Goal: Information Seeking & Learning: Learn about a topic

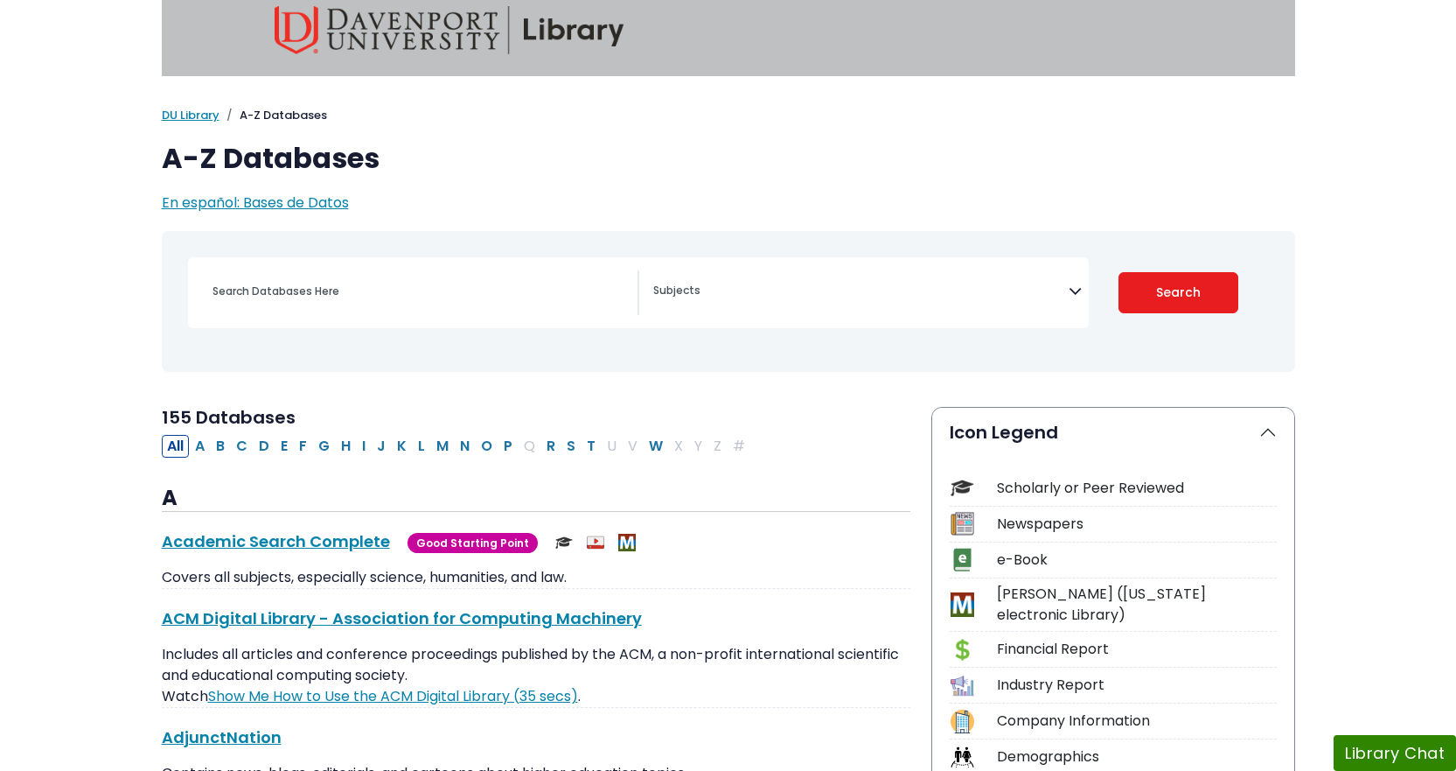
scroll to position [175, 0]
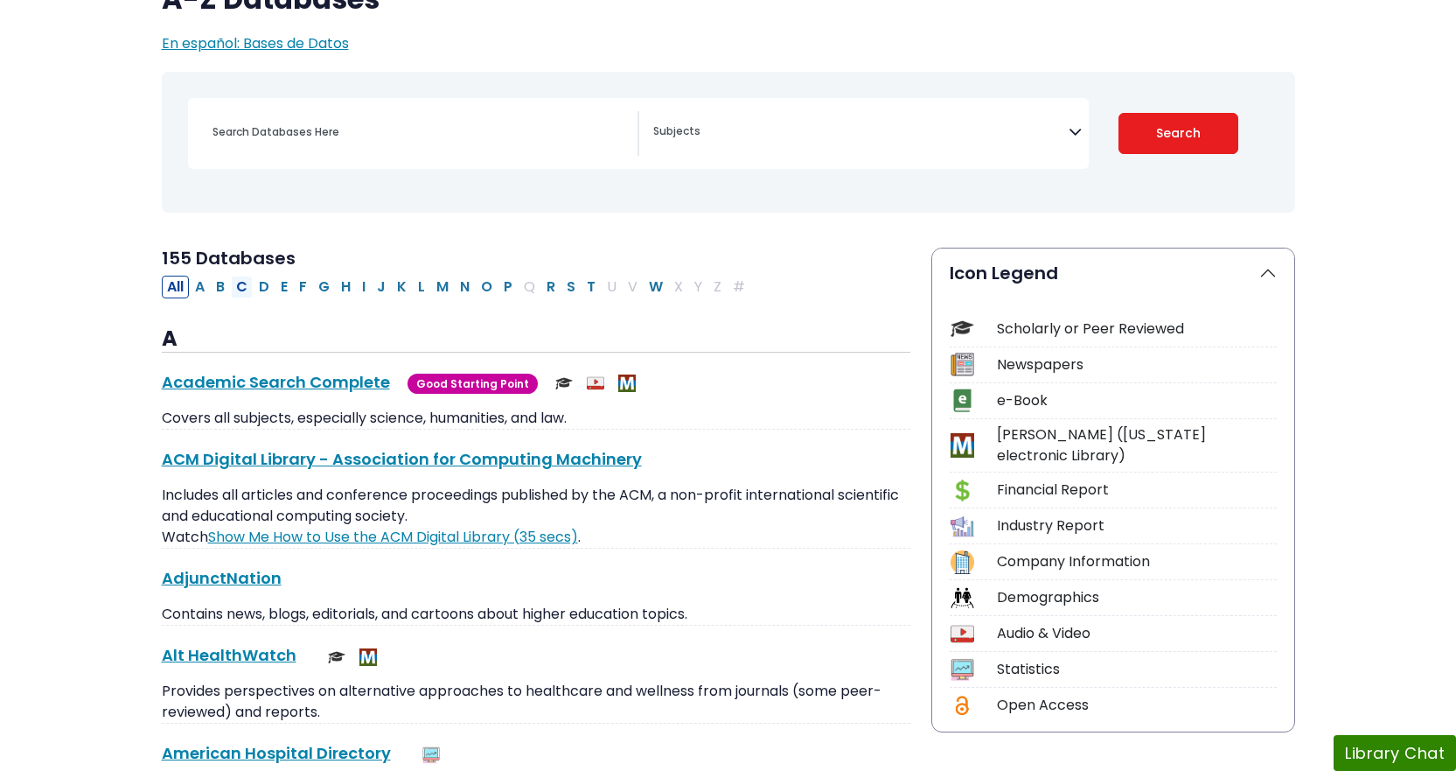
click at [247, 283] on button "C" at bounding box center [242, 287] width 22 height 23
select select "Database Subject Filter"
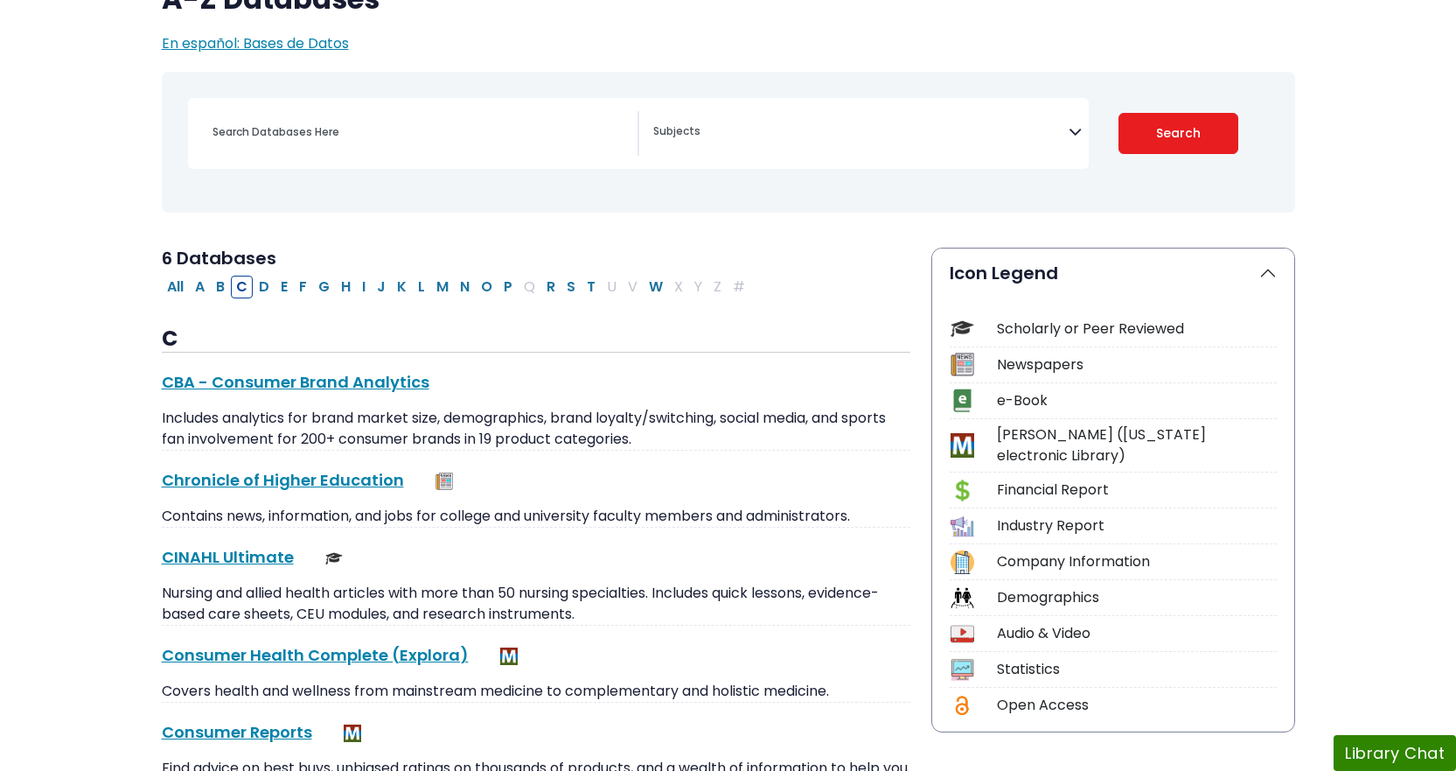
click at [980, 334] on div "Scholarly or Peer Reviewed" at bounding box center [1113, 332] width 327 height 31
click at [1045, 329] on div "Scholarly or Peer Reviewed" at bounding box center [1137, 328] width 280 height 21
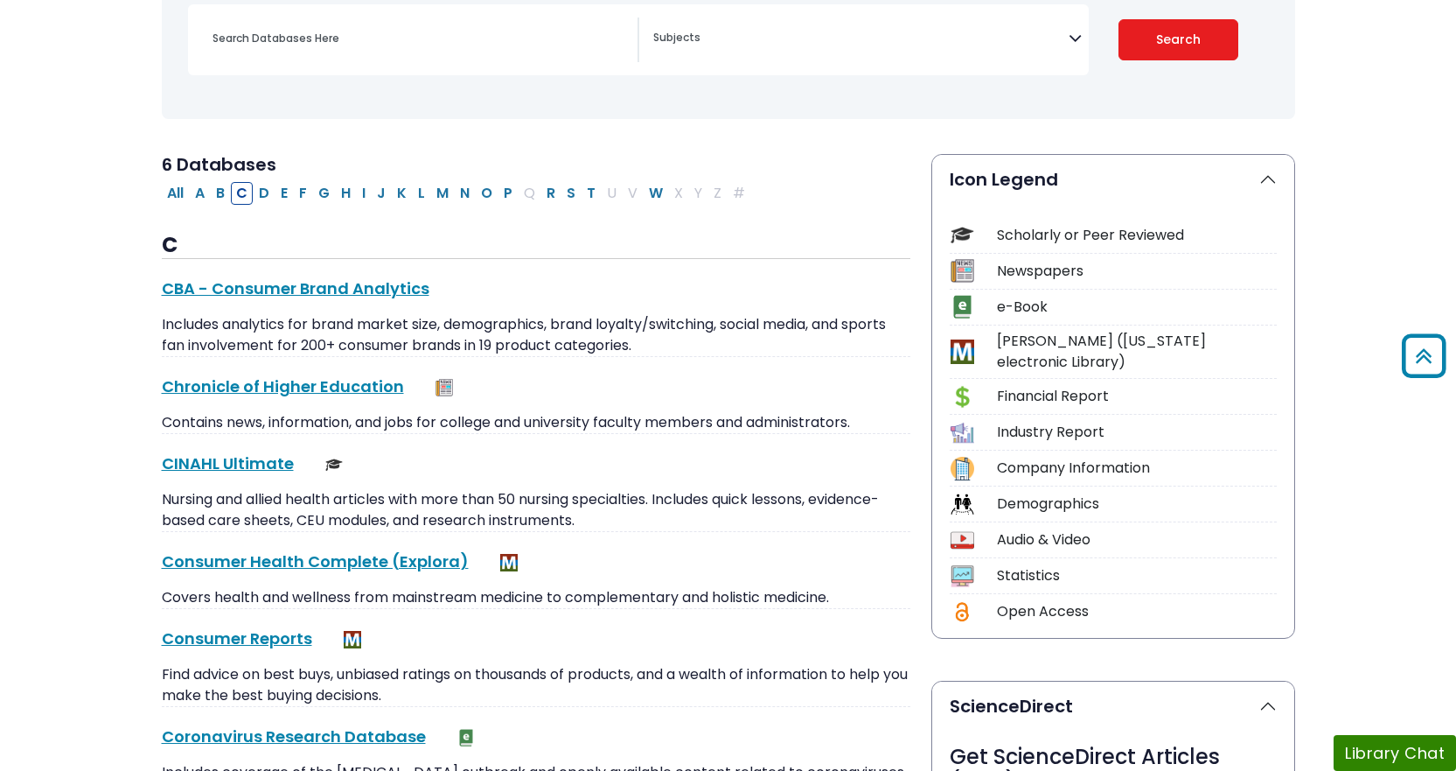
scroll to position [87, 0]
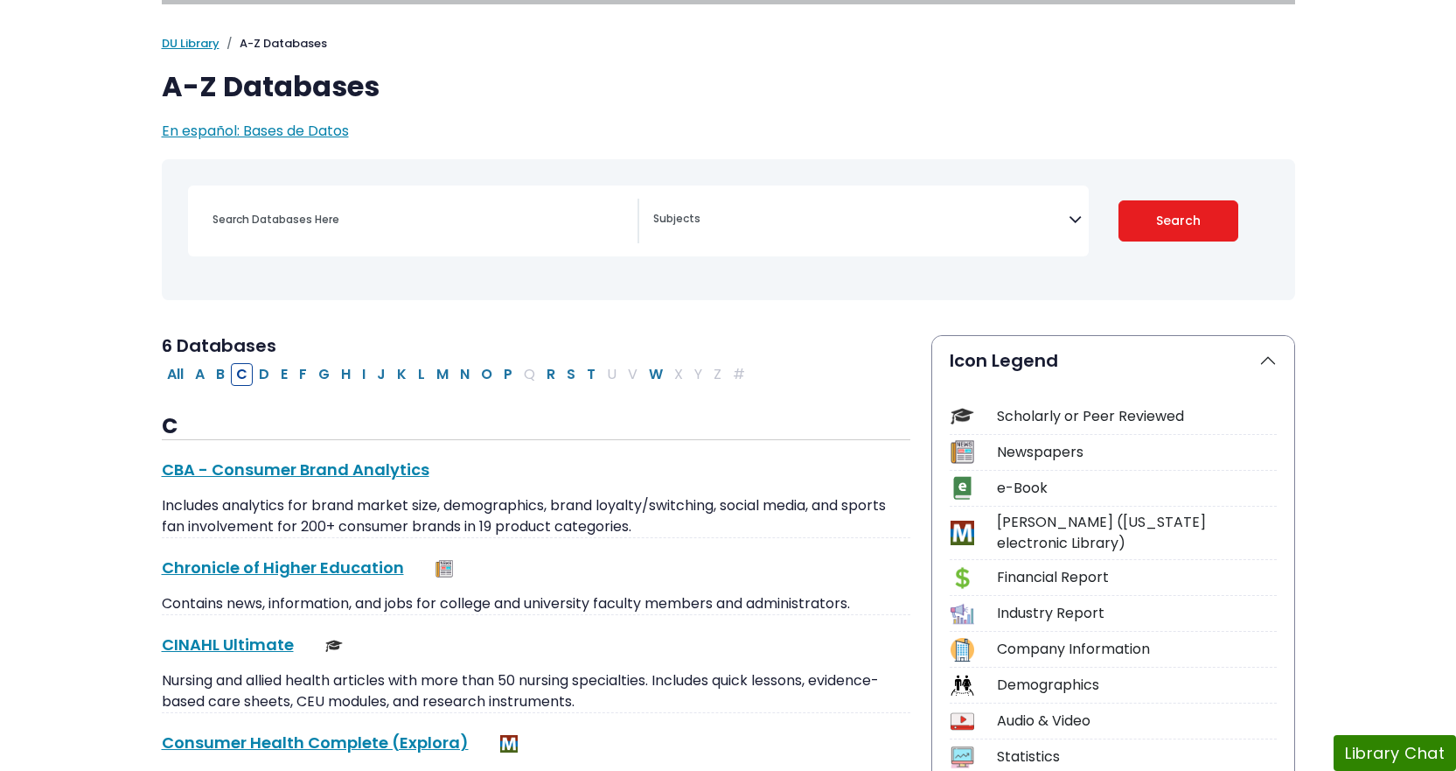
click at [725, 227] on textarea "Search" at bounding box center [861, 220] width 416 height 14
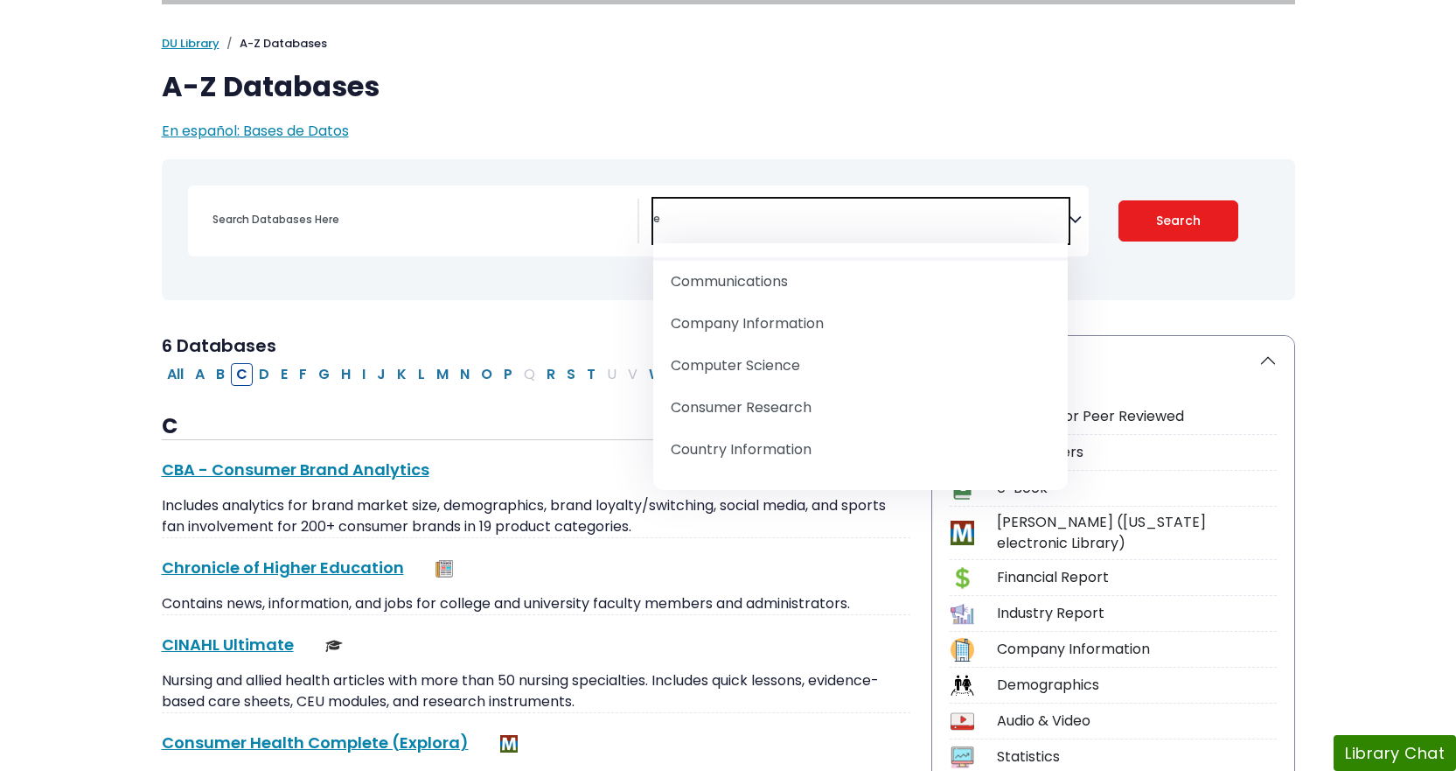
scroll to position [0, 0]
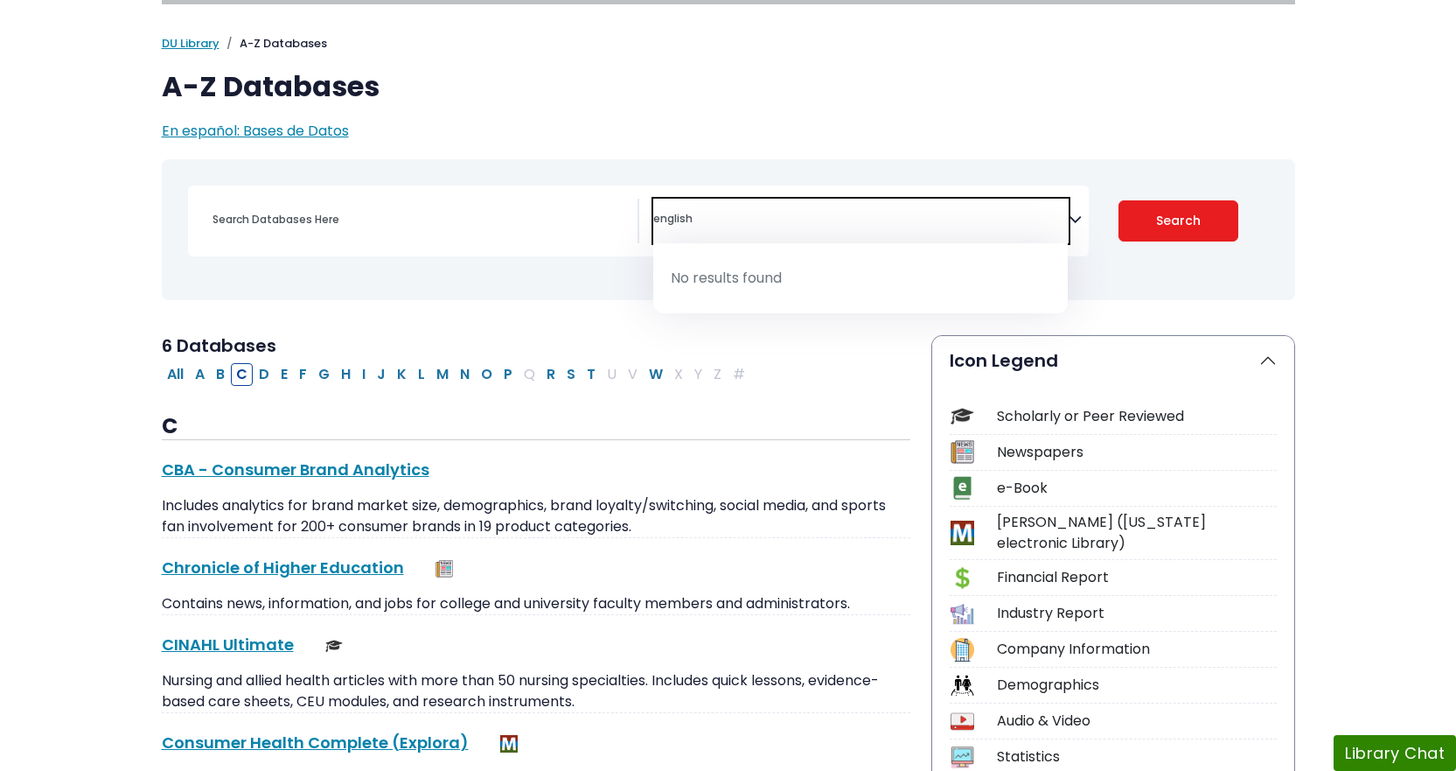
type textarea "english"
click at [368, 229] on input "Search database by title or keyword" at bounding box center [420, 218] width 436 height 25
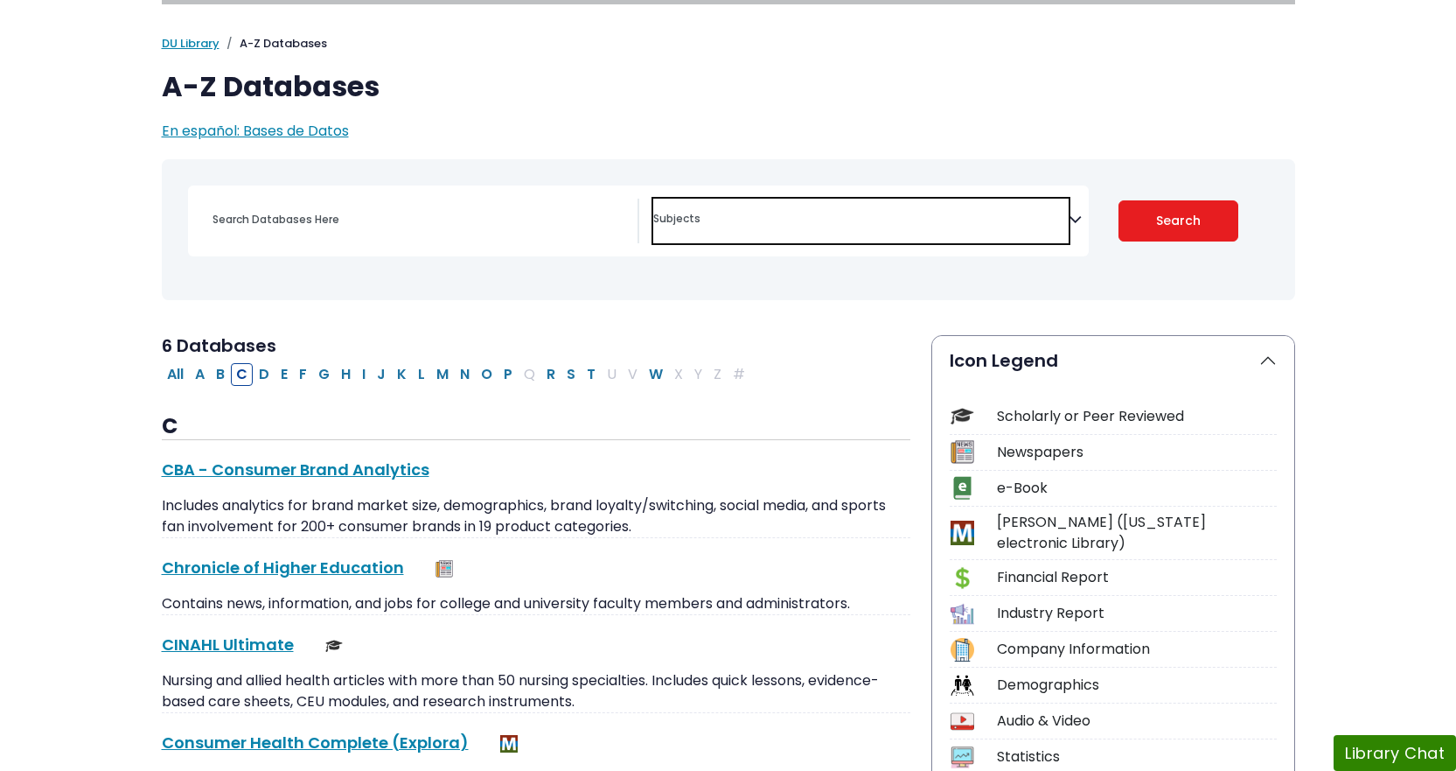
click at [718, 216] on textarea "Search" at bounding box center [861, 220] width 416 height 14
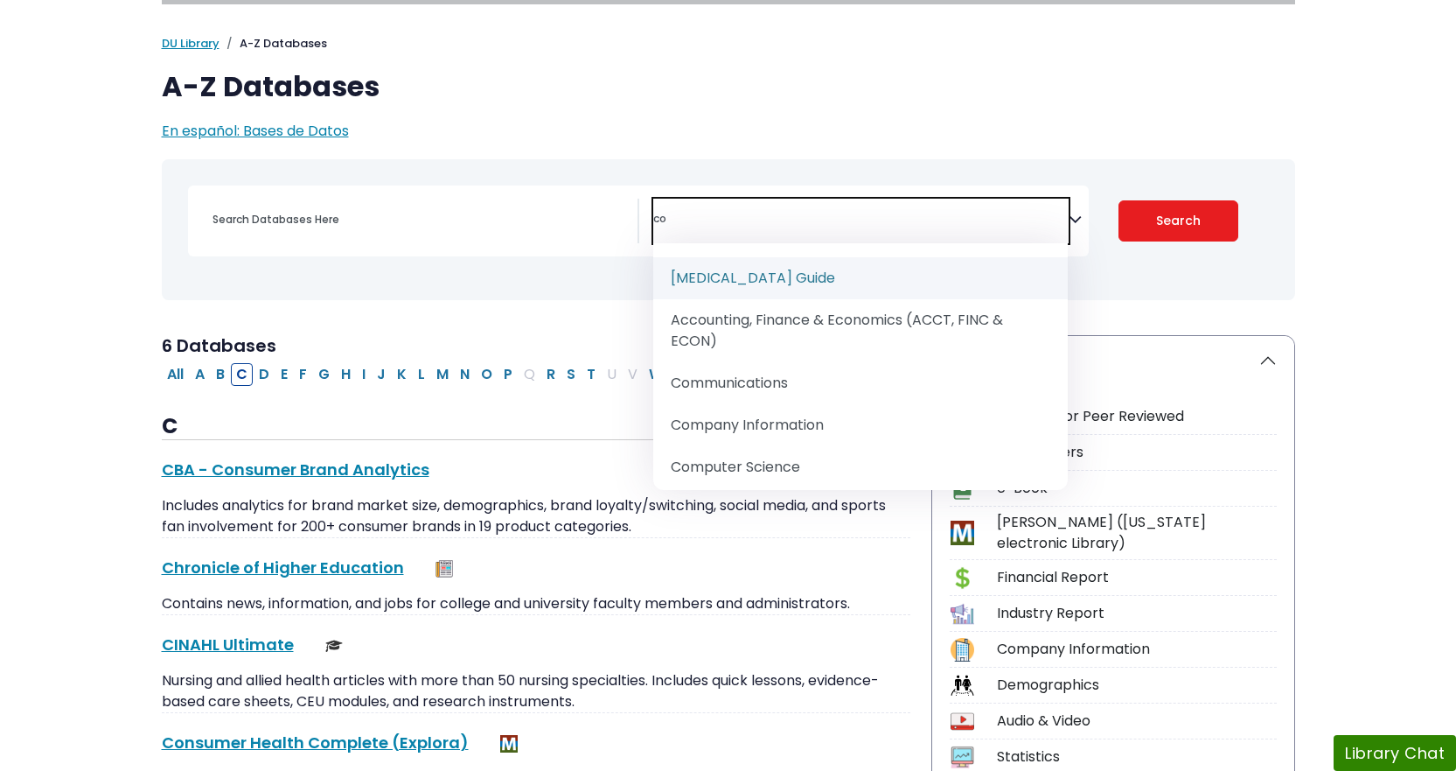
type textarea "c"
click at [847, 106] on div "My [PERSON_NAME] DU Library Library Guides A-Z Databases A-Z Databases En españ…" at bounding box center [728, 88] width 1155 height 107
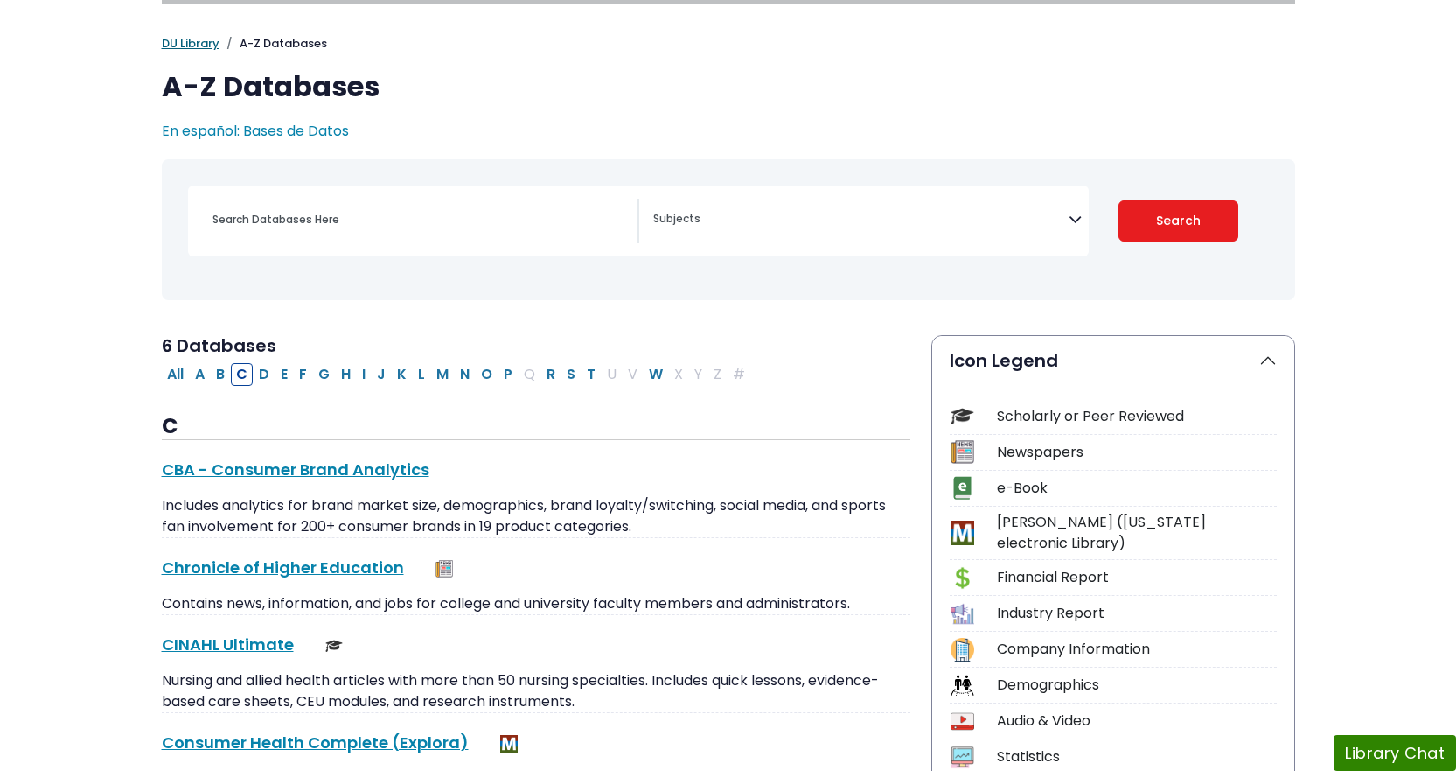
click at [198, 45] on link "DU Library" at bounding box center [191, 43] width 58 height 17
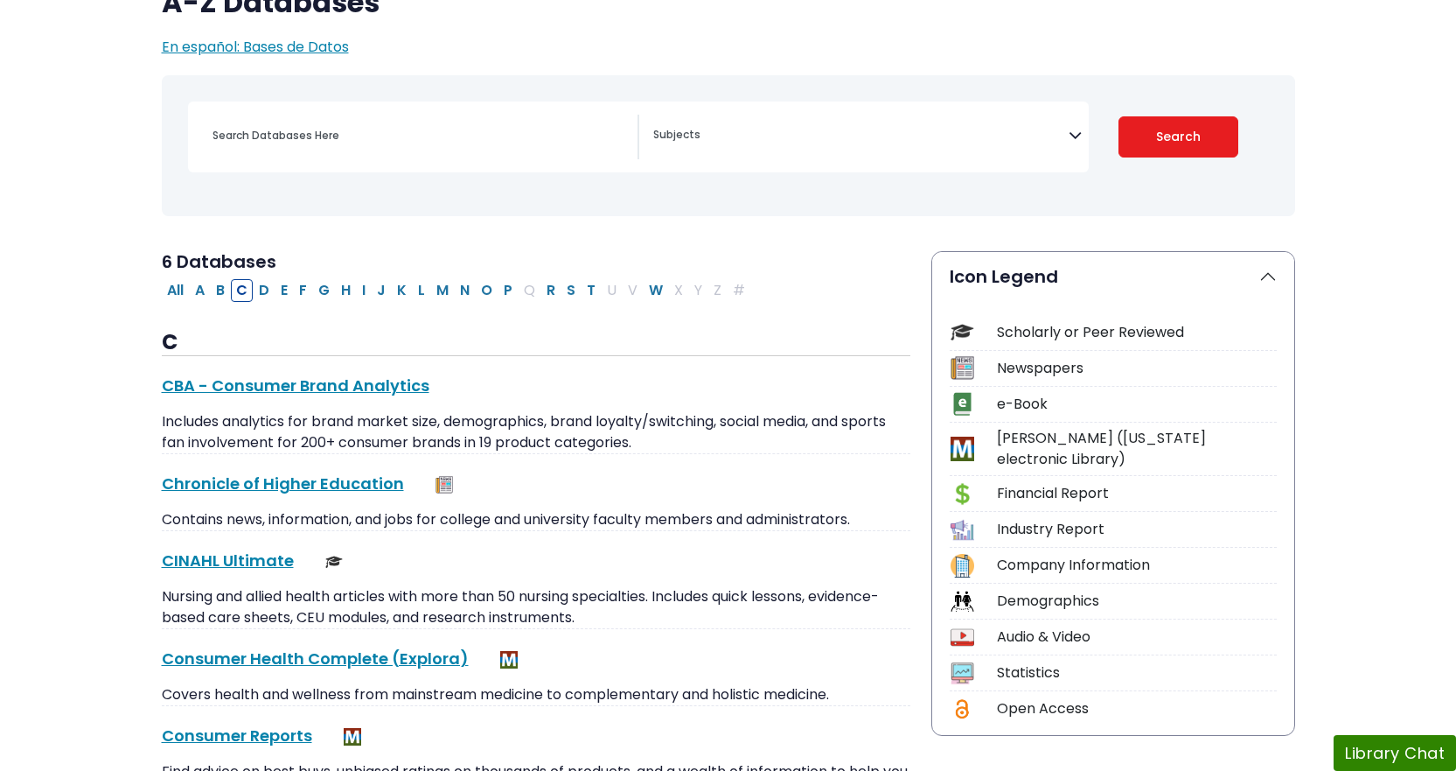
scroll to position [175, 0]
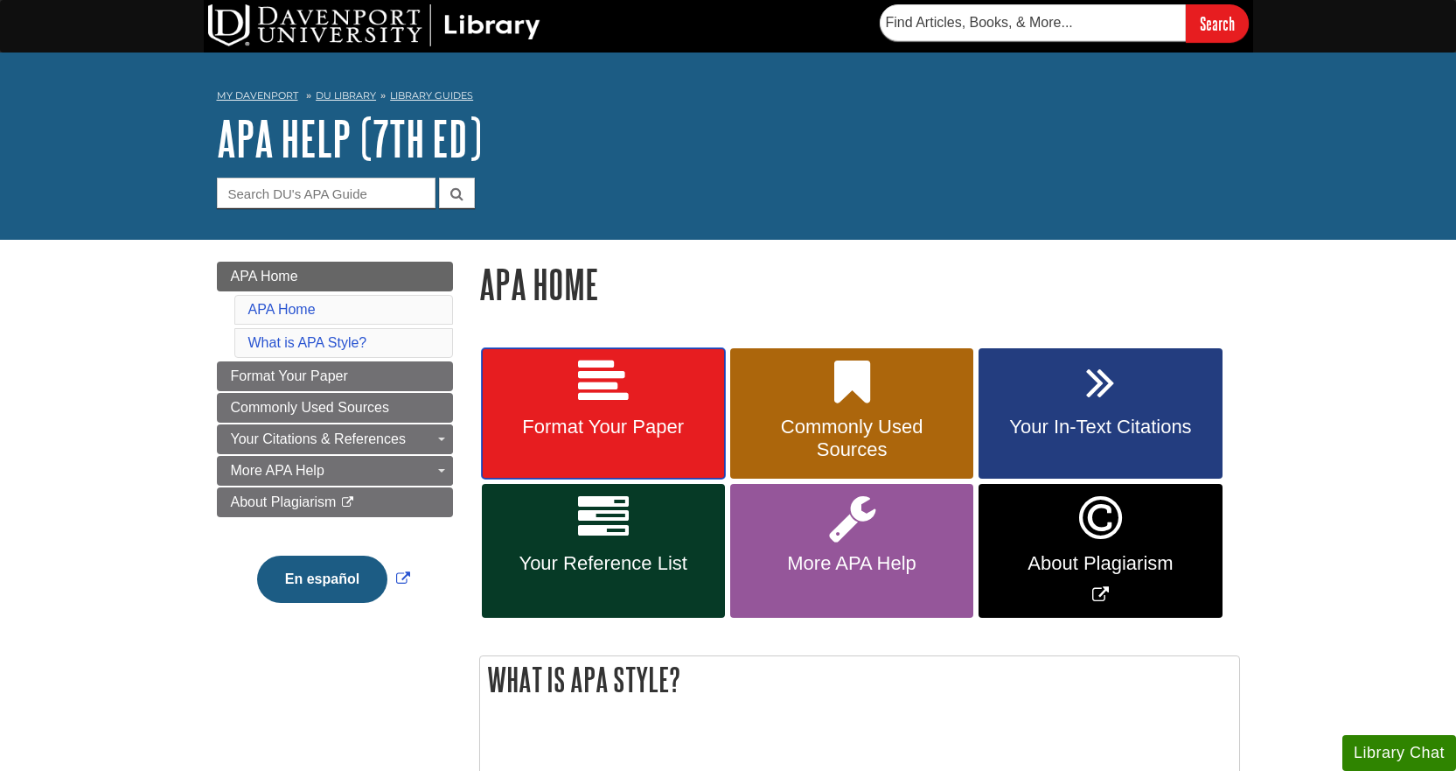
click at [618, 415] on link "Format Your Paper" at bounding box center [603, 413] width 243 height 131
click at [599, 406] on icon at bounding box center [603, 382] width 51 height 51
click at [331, 96] on link "DU Library" at bounding box center [346, 95] width 60 height 12
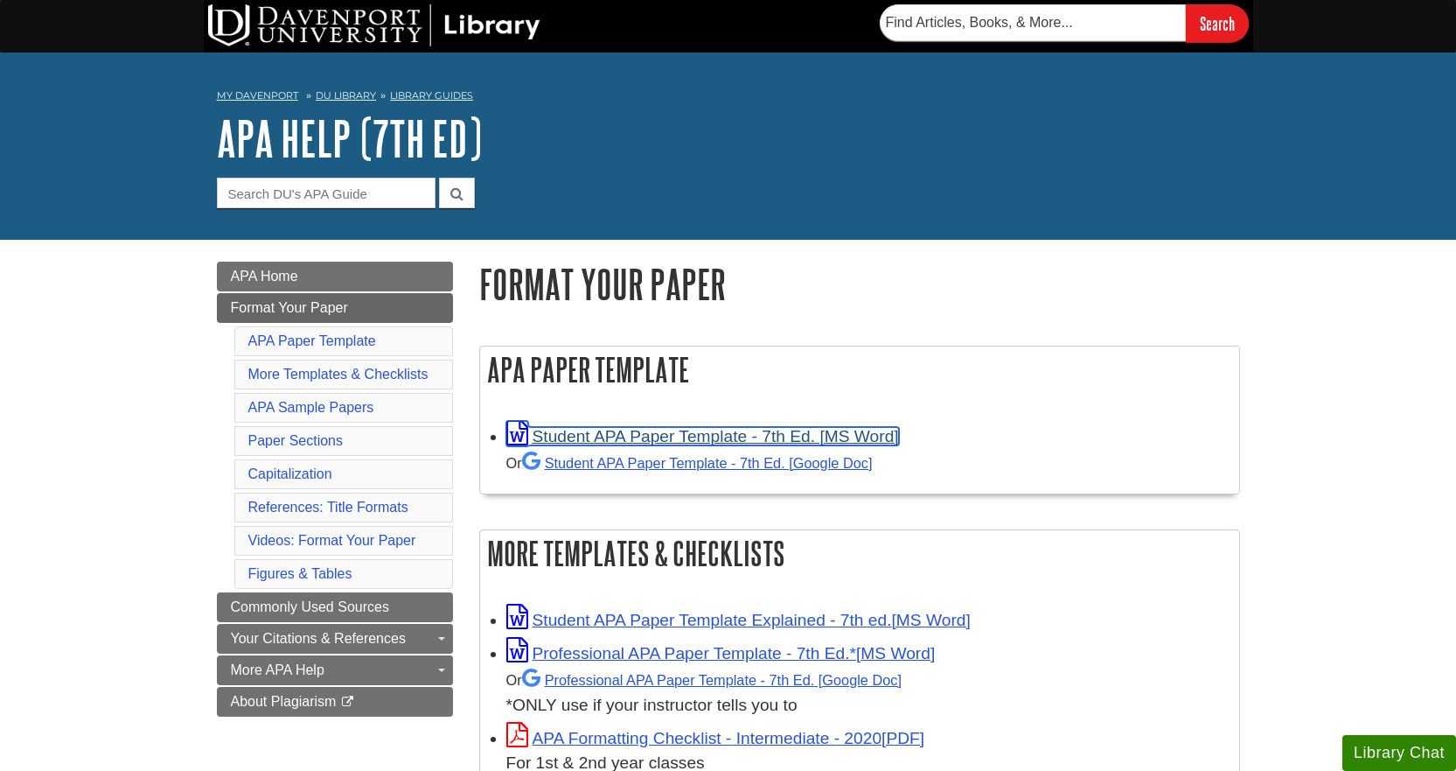
click at [514, 433] on icon "Link opens in new window" at bounding box center [517, 433] width 22 height 25
